Goal: Go to known website: Access a specific website the user already knows

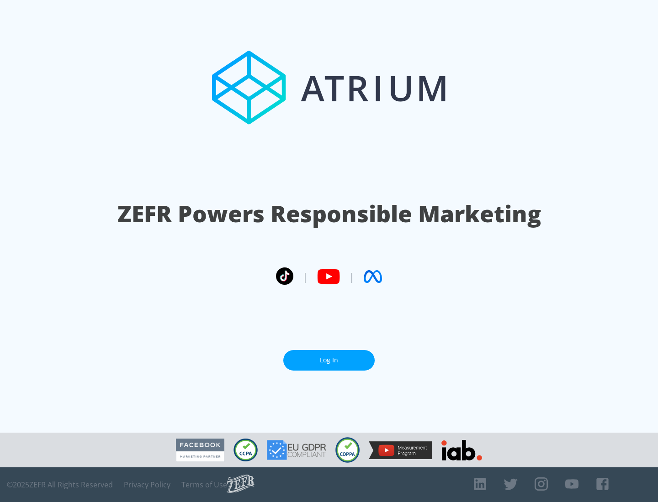
click at [329, 360] on link "Log In" at bounding box center [328, 360] width 91 height 21
